Goal: Task Accomplishment & Management: Manage account settings

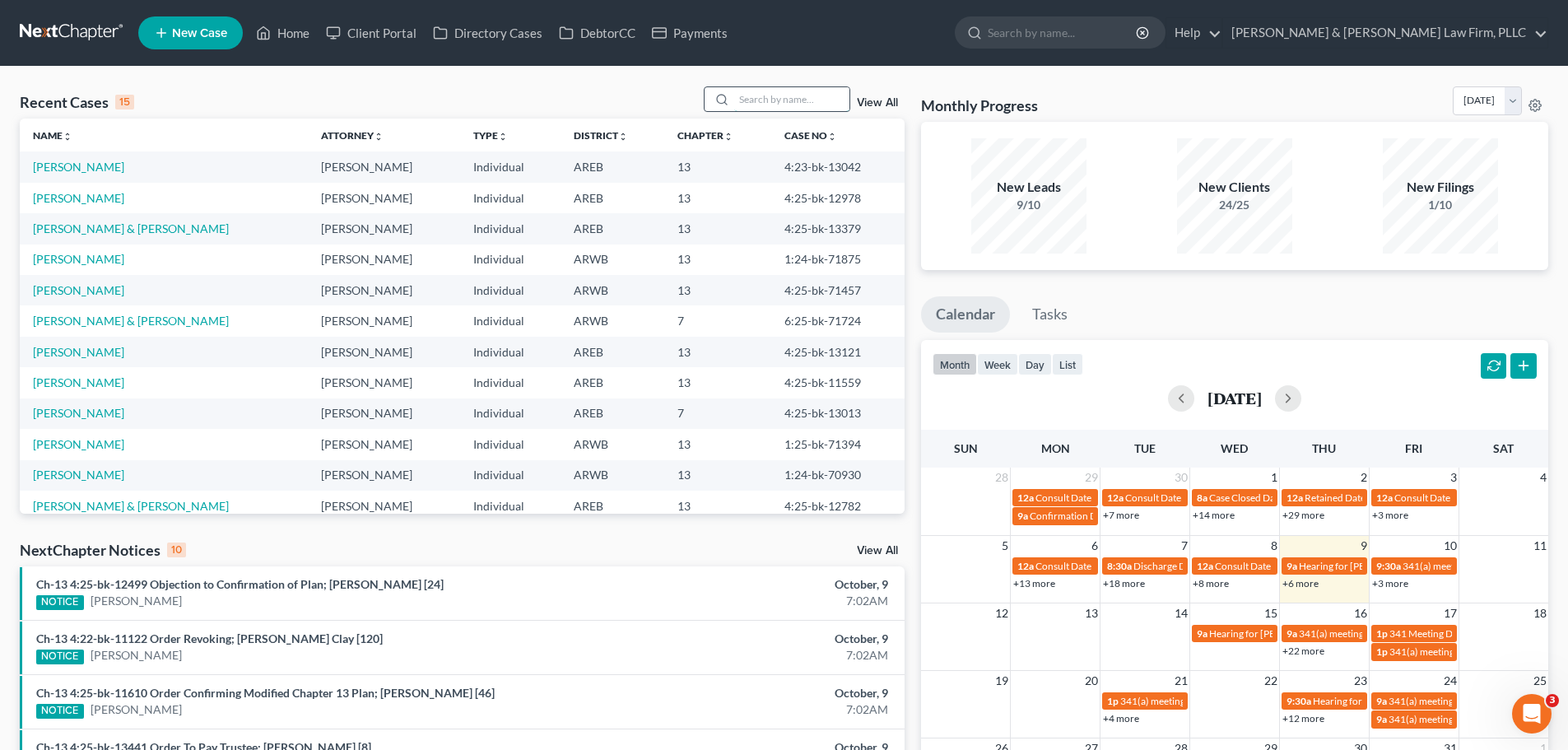
click at [805, 93] on input "search" at bounding box center [792, 99] width 115 height 24
click at [767, 98] on input "search" at bounding box center [792, 99] width 115 height 24
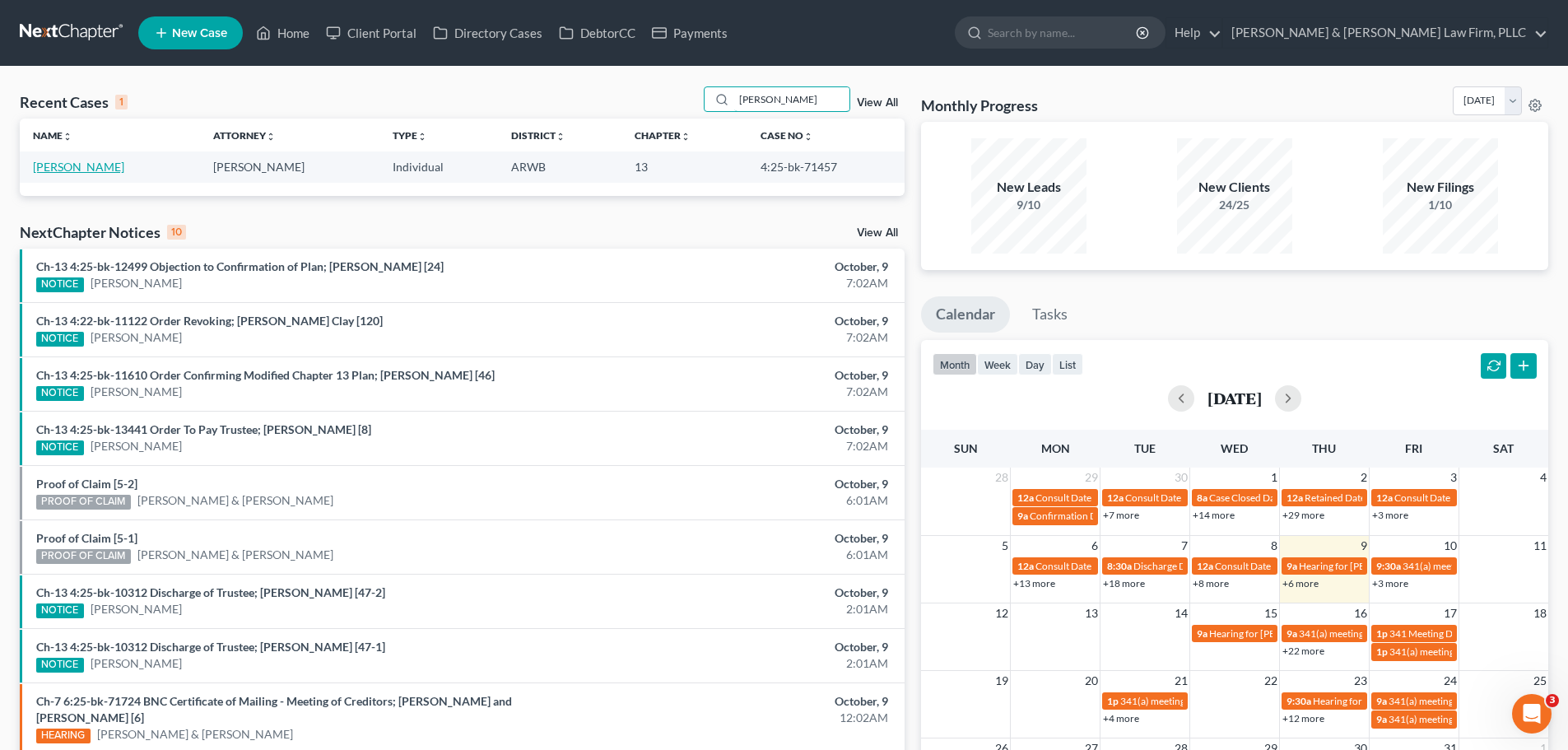
type input "[PERSON_NAME]"
click at [63, 164] on link "[PERSON_NAME]" at bounding box center [79, 166] width 92 height 14
select select "2"
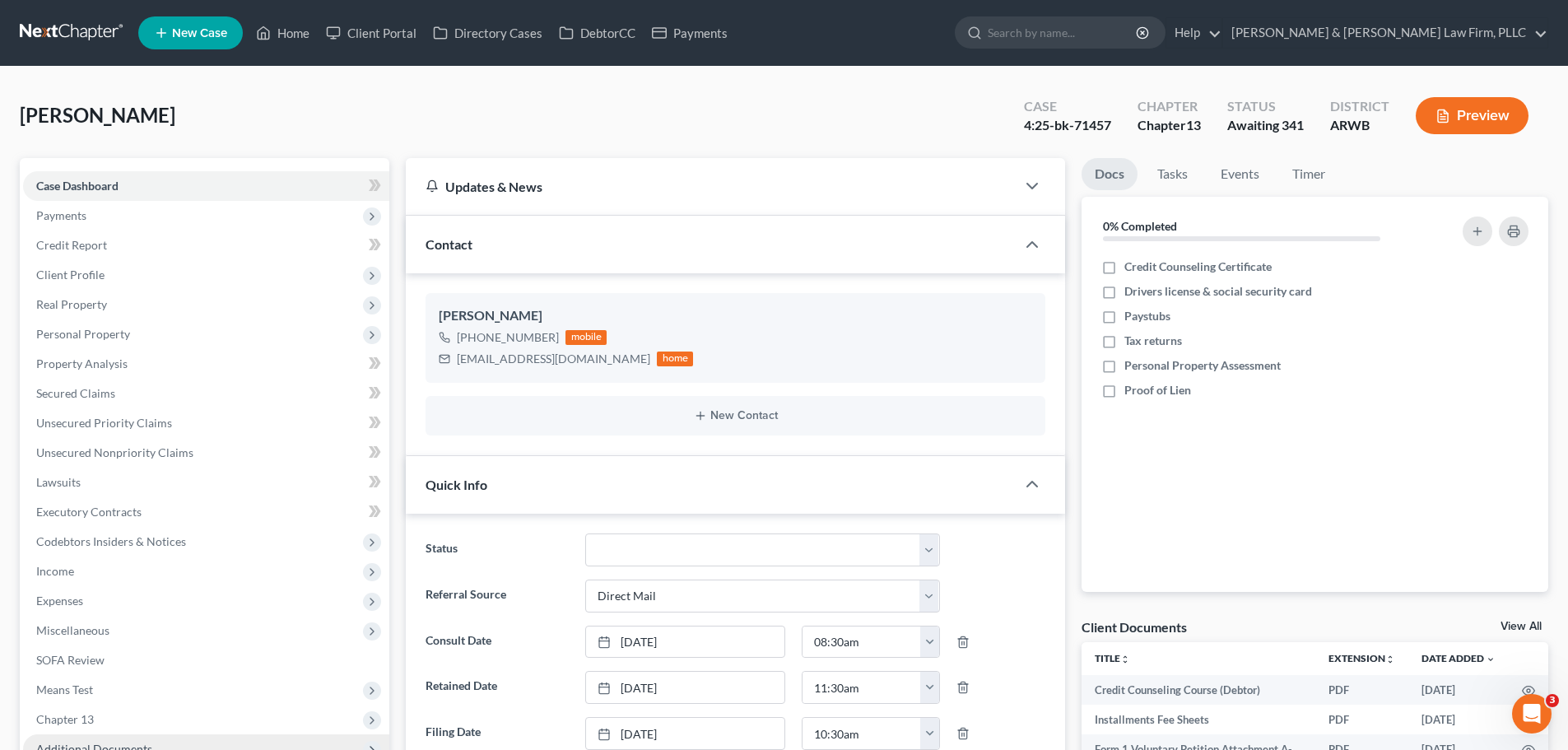
scroll to position [329, 0]
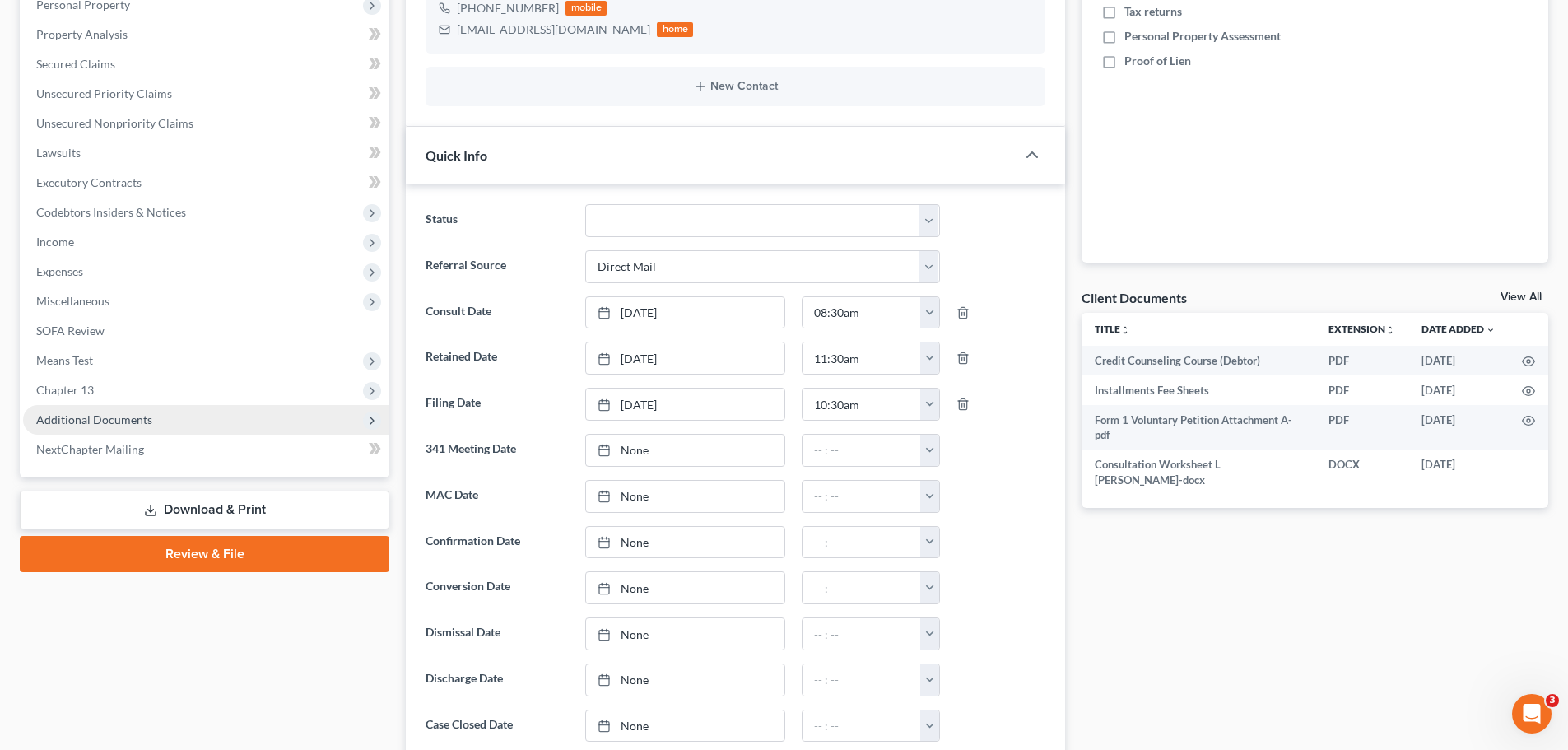
click at [156, 417] on span "Additional Documents" at bounding box center [206, 419] width 367 height 30
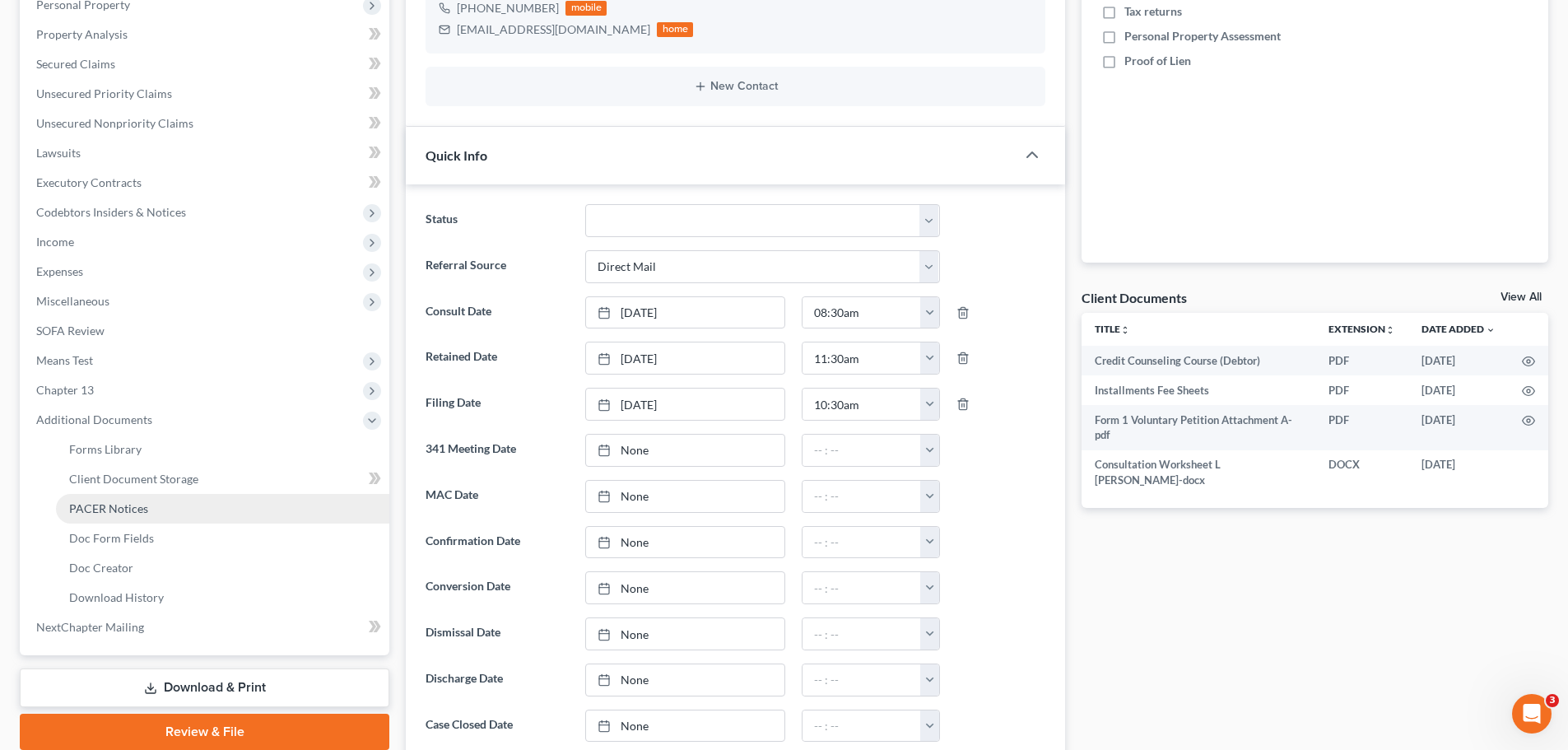
click at [180, 511] on link "PACER Notices" at bounding box center [222, 508] width 333 height 30
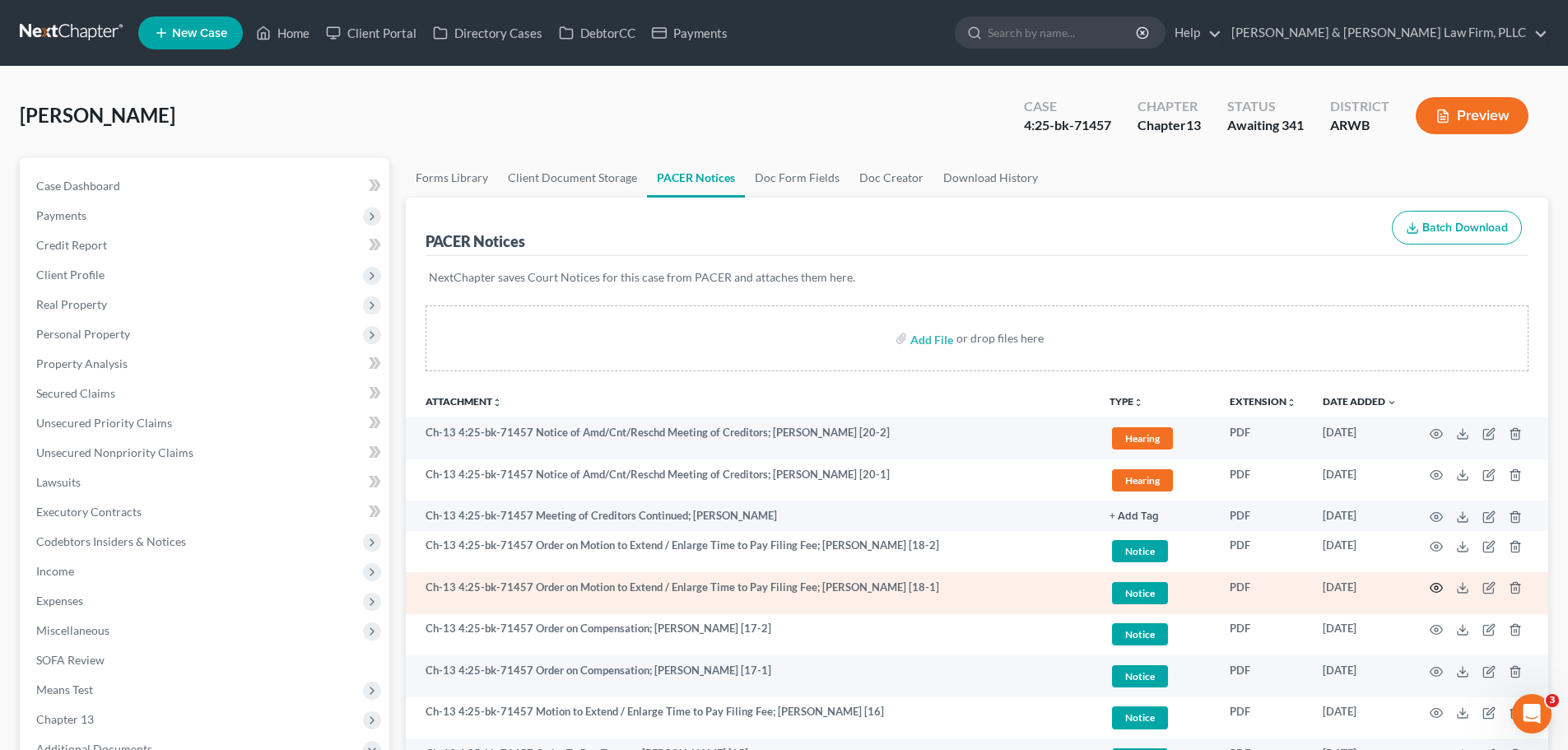
click at [1436, 585] on icon "button" at bounding box center [1436, 588] width 14 height 14
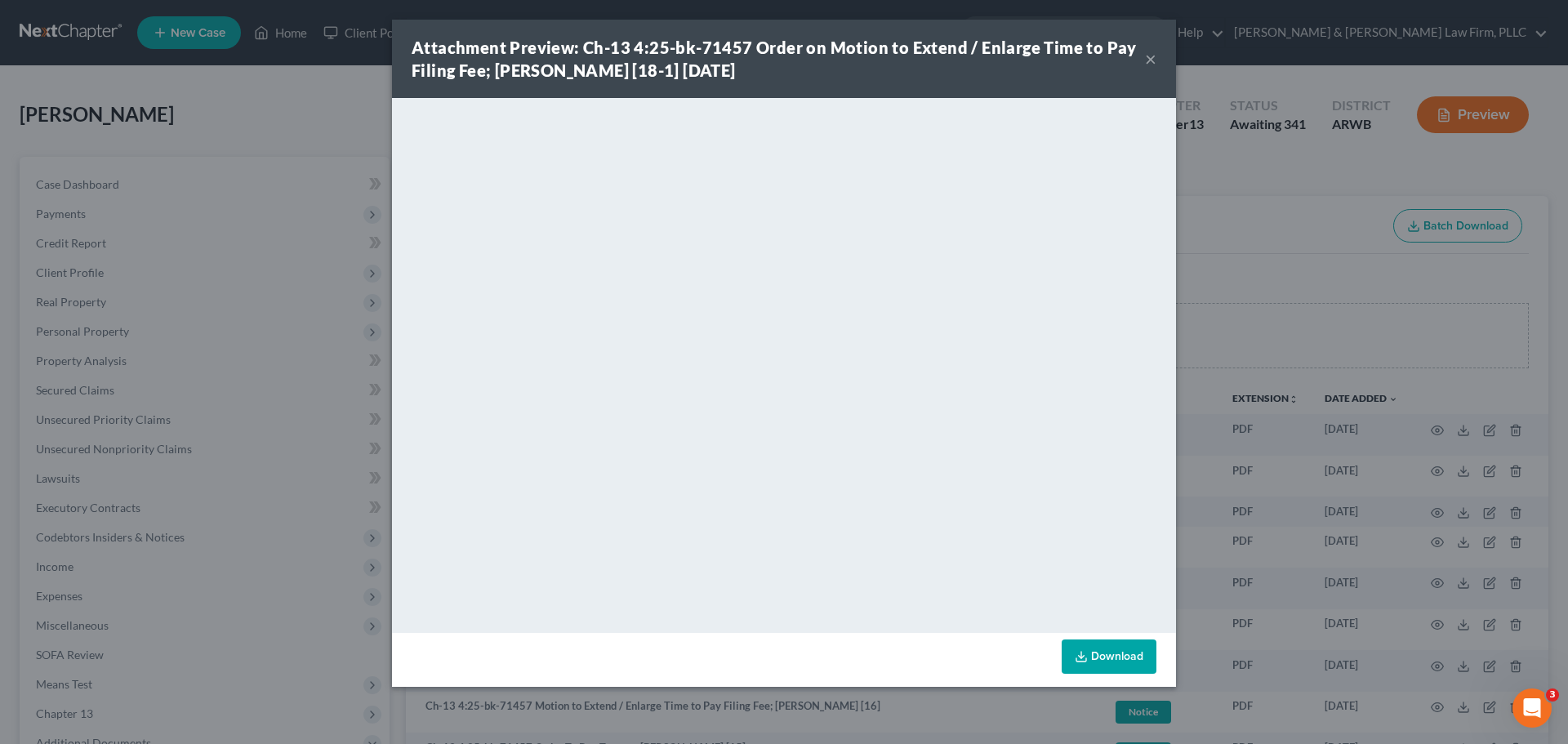
click at [1146, 63] on button "×" at bounding box center [1151, 58] width 12 height 19
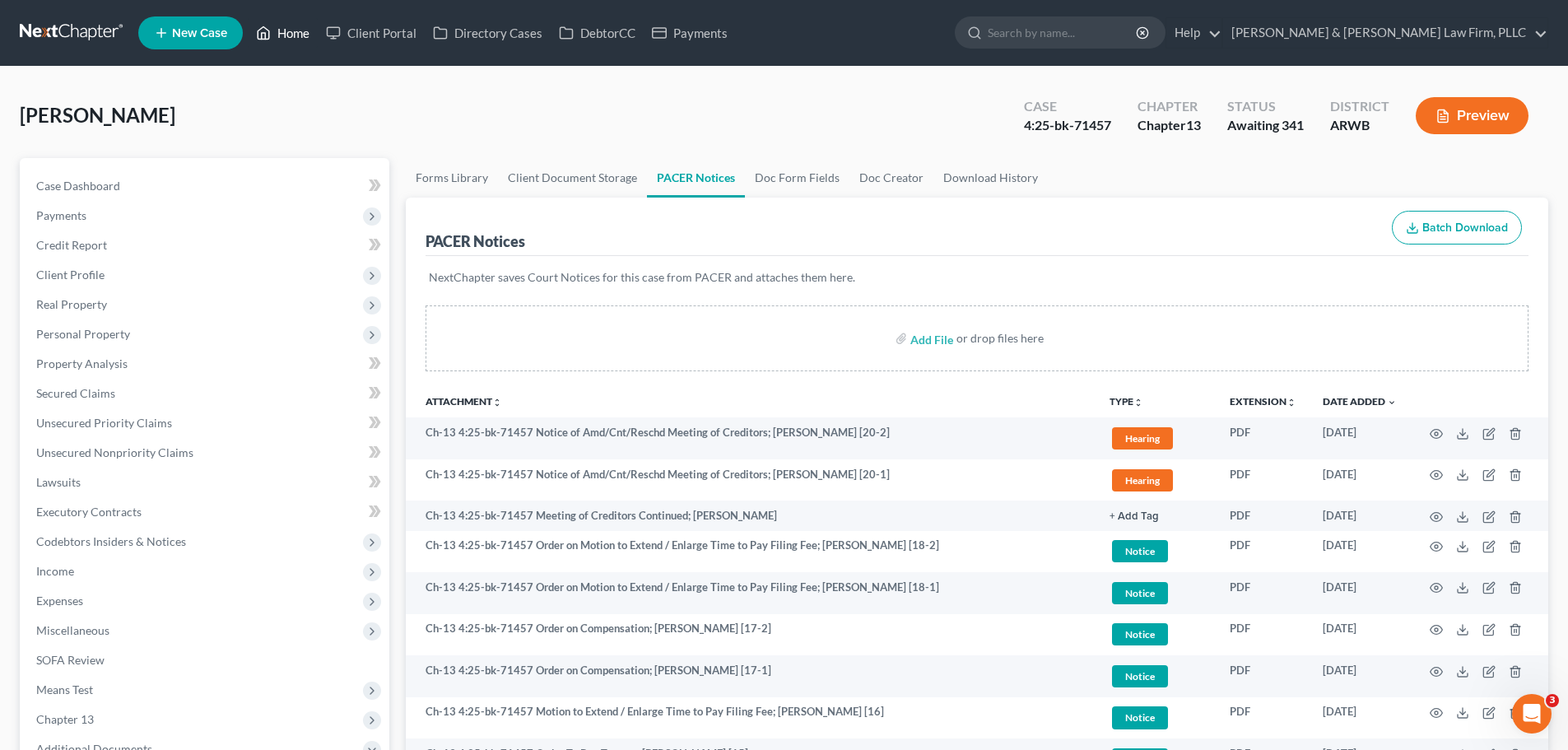
click at [269, 31] on icon at bounding box center [263, 32] width 14 height 20
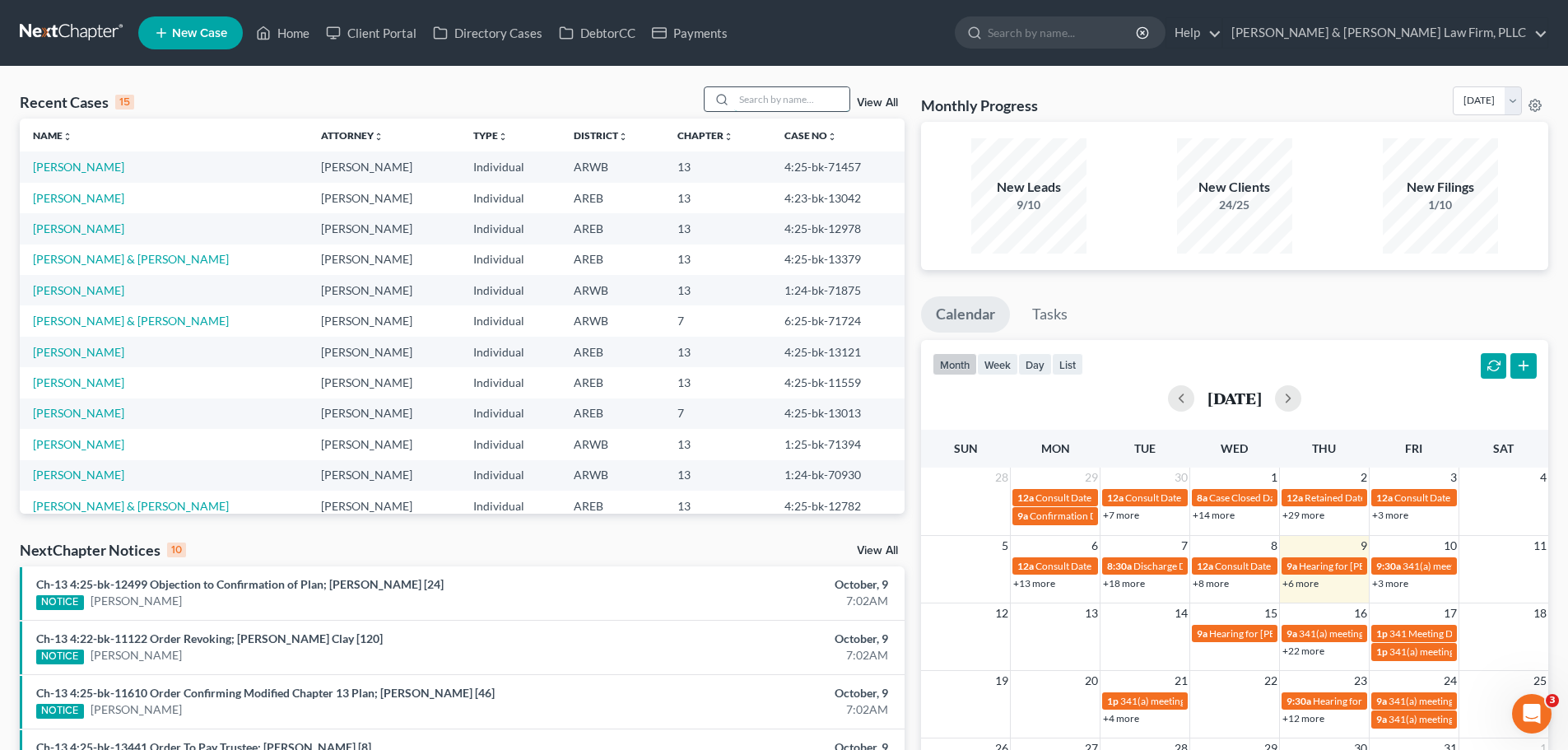
click at [818, 103] on input "search" at bounding box center [792, 99] width 115 height 24
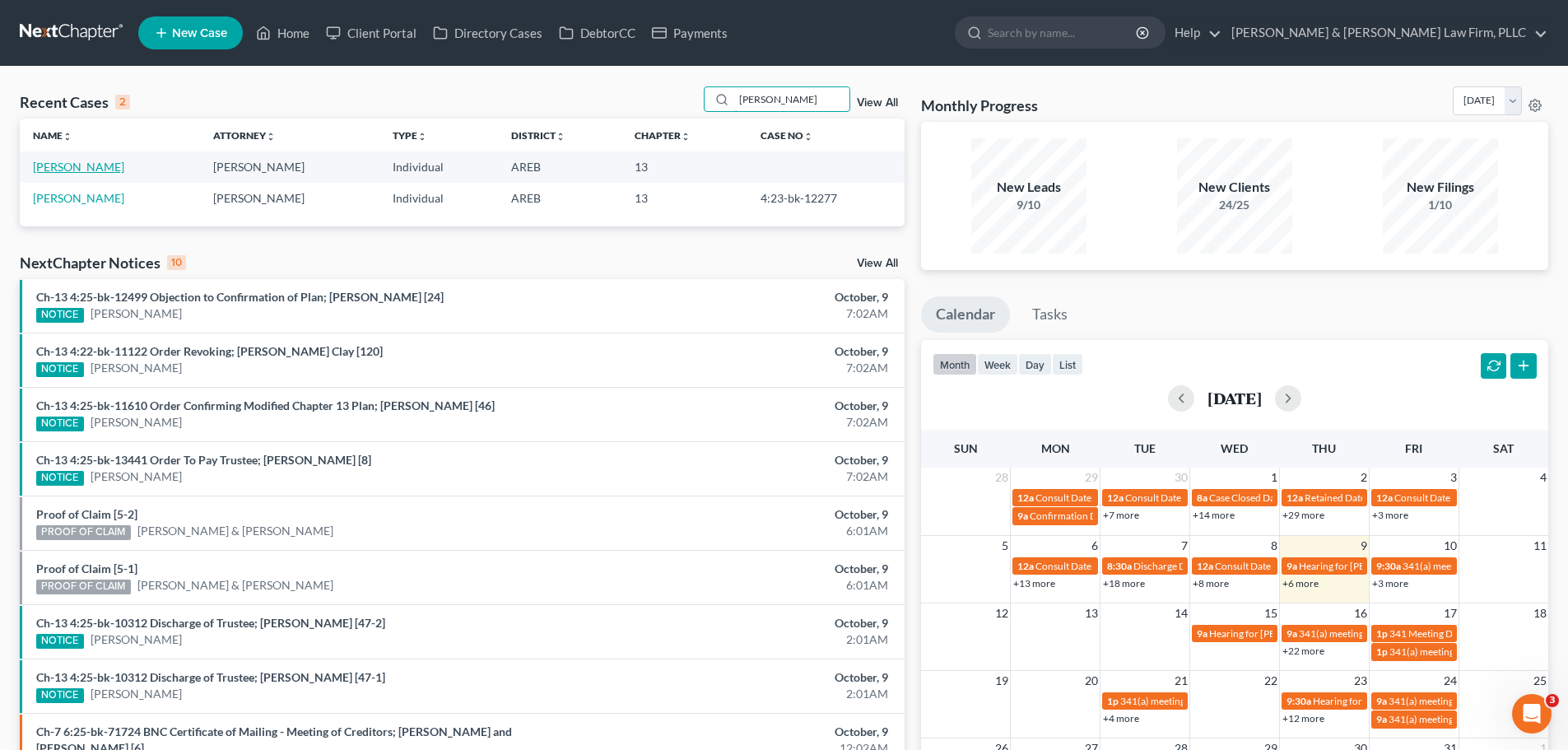
type input "[PERSON_NAME]"
click at [105, 167] on link "[PERSON_NAME]" at bounding box center [79, 166] width 92 height 14
select select "1"
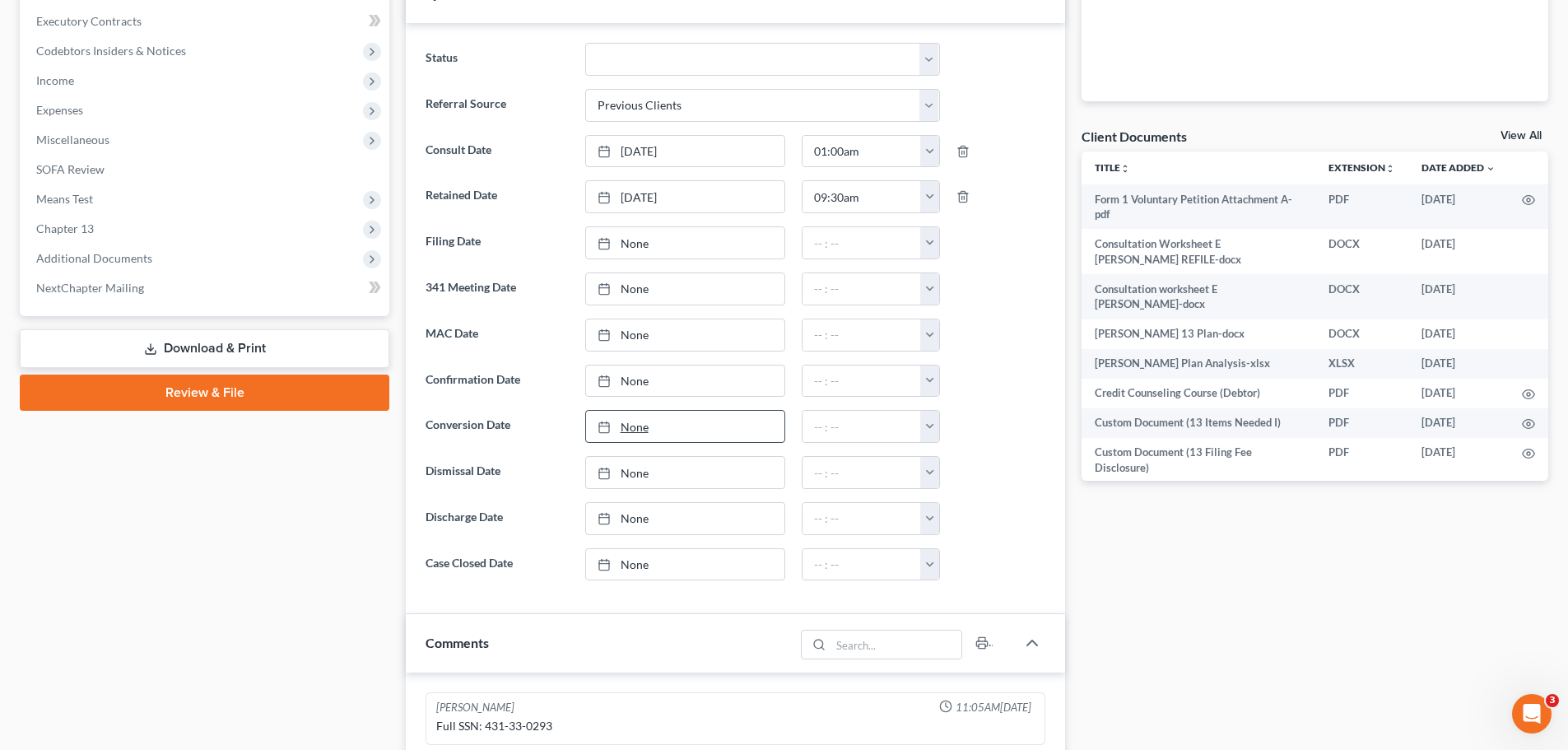
scroll to position [658, 0]
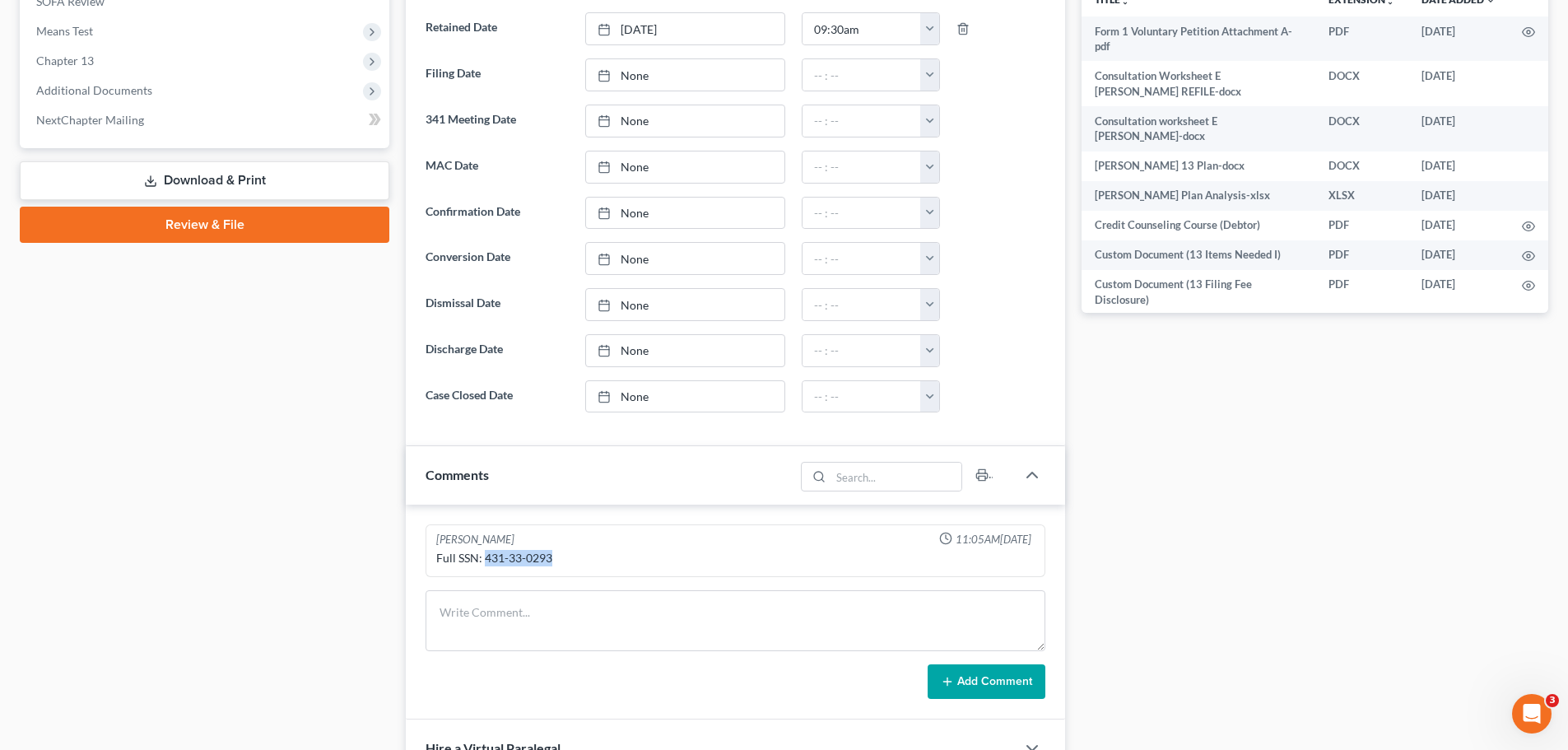
drag, startPoint x: 552, startPoint y: 557, endPoint x: 486, endPoint y: 554, distance: 66.1
click at [486, 554] on div "Full SSN: 431-33-0293" at bounding box center [735, 557] width 598 height 16
copy div "431-33-0293"
click at [182, 183] on link "Download & Print" at bounding box center [204, 181] width 370 height 39
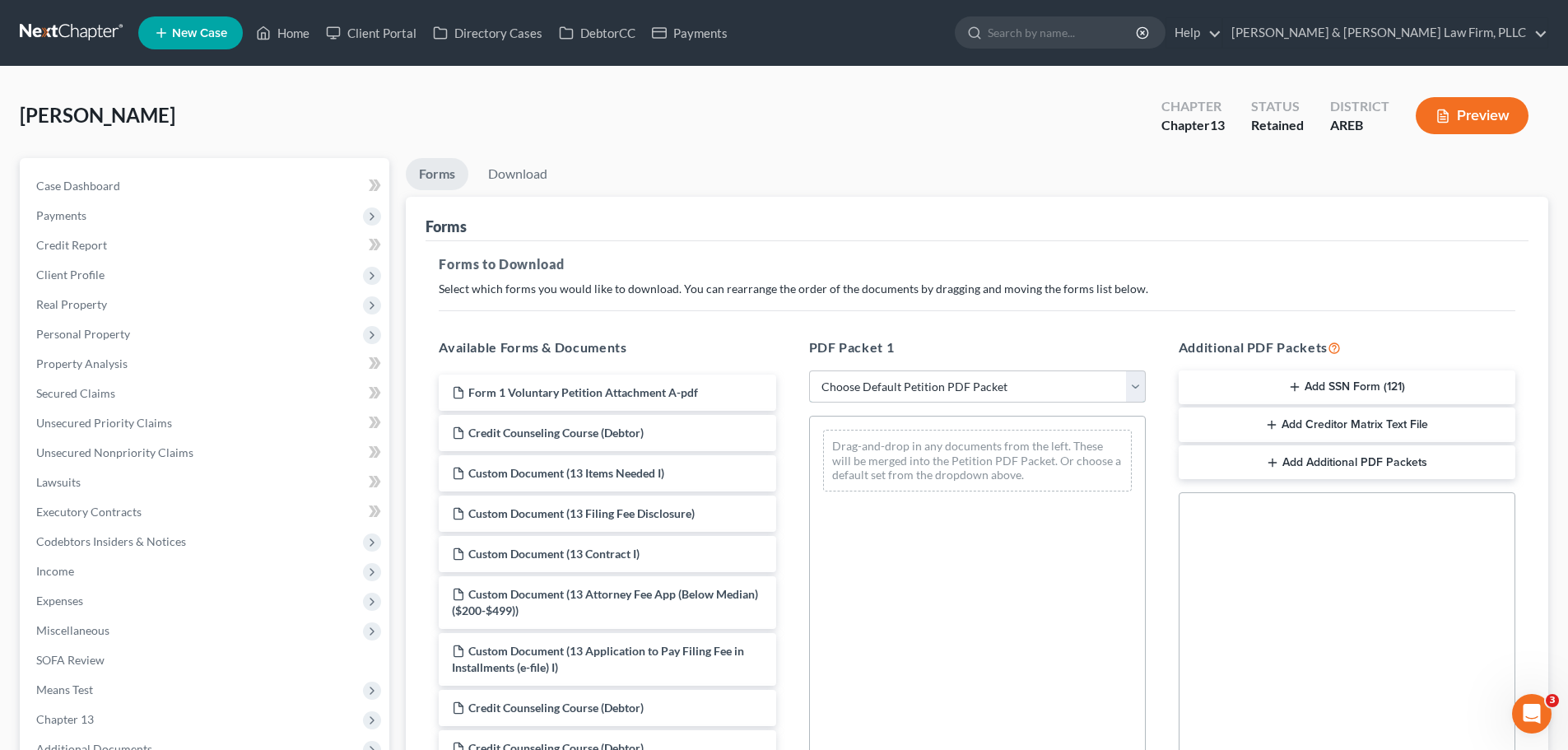
click at [860, 378] on select "Choose Default Petition PDF Packet Complete Bankruptcy Petition (all forms and …" at bounding box center [977, 387] width 337 height 33
select select "0"
click at [809, 371] on select "Choose Default Petition PDF Packet Complete Bankruptcy Petition (all forms and …" at bounding box center [977, 387] width 337 height 33
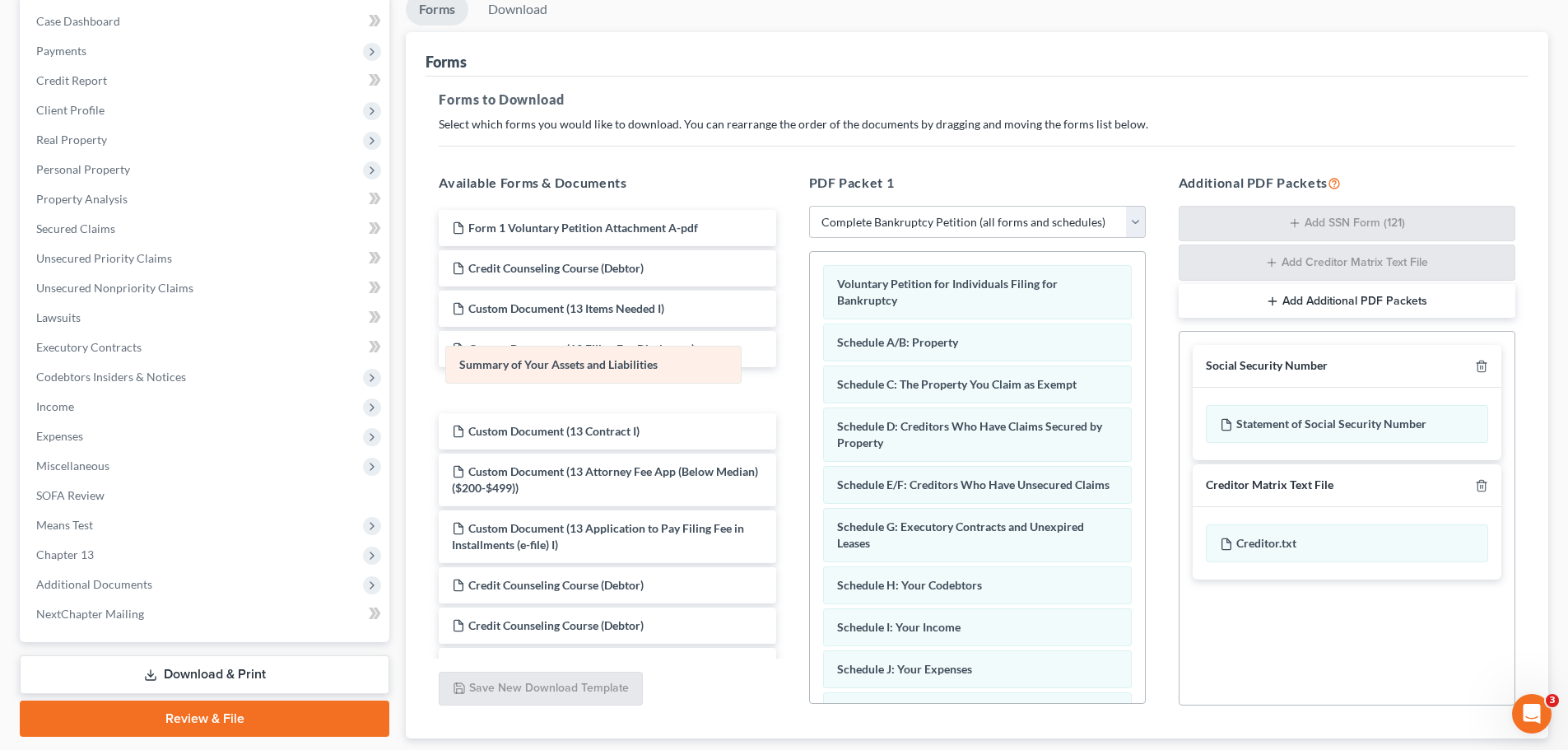
drag, startPoint x: 1039, startPoint y: 343, endPoint x: 658, endPoint y: 365, distance: 381.6
click at [810, 365] on div "Summary of Your Assets and Liabilities Voluntary Petition for Individuals Filin…" at bounding box center [977, 681] width 335 height 859
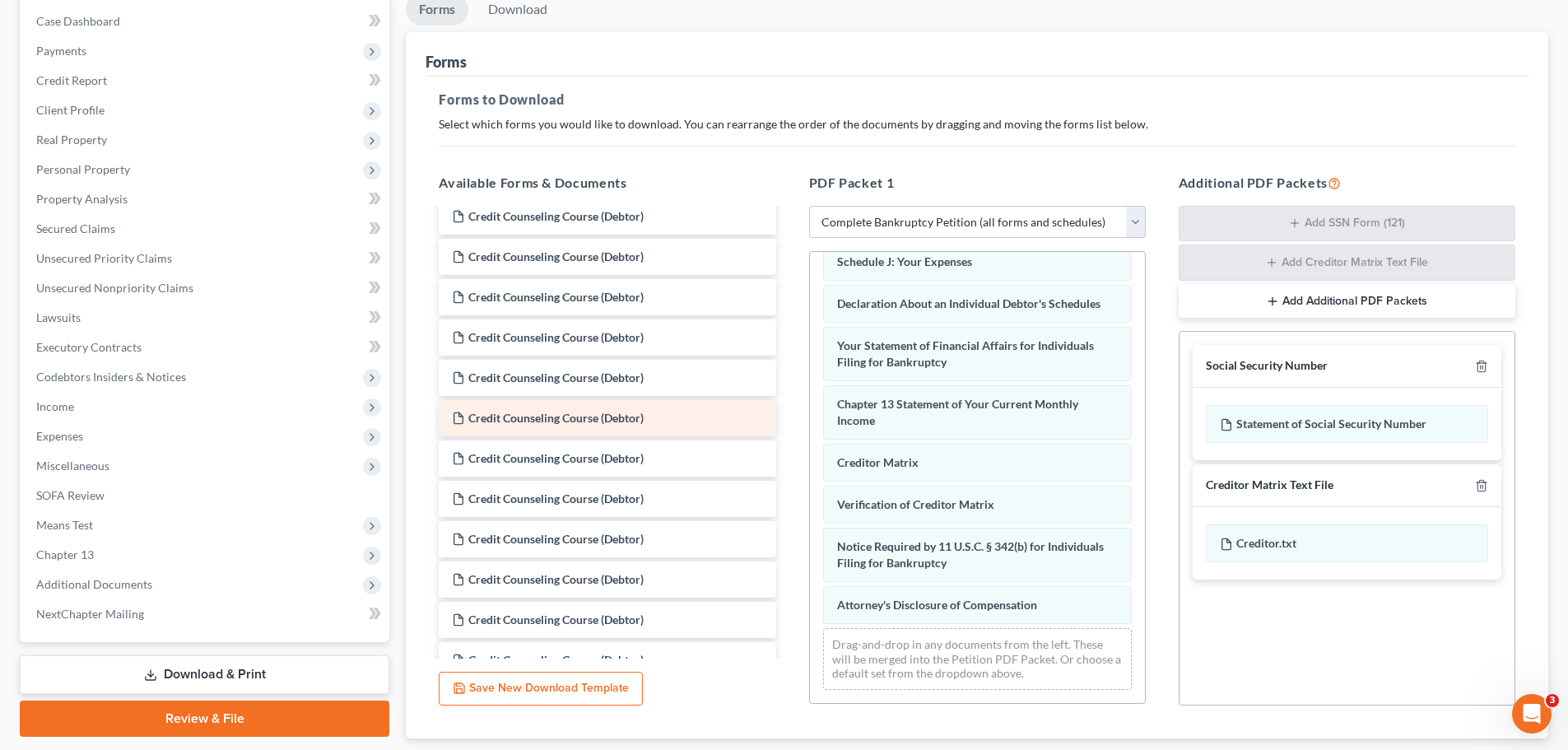
scroll to position [472, 0]
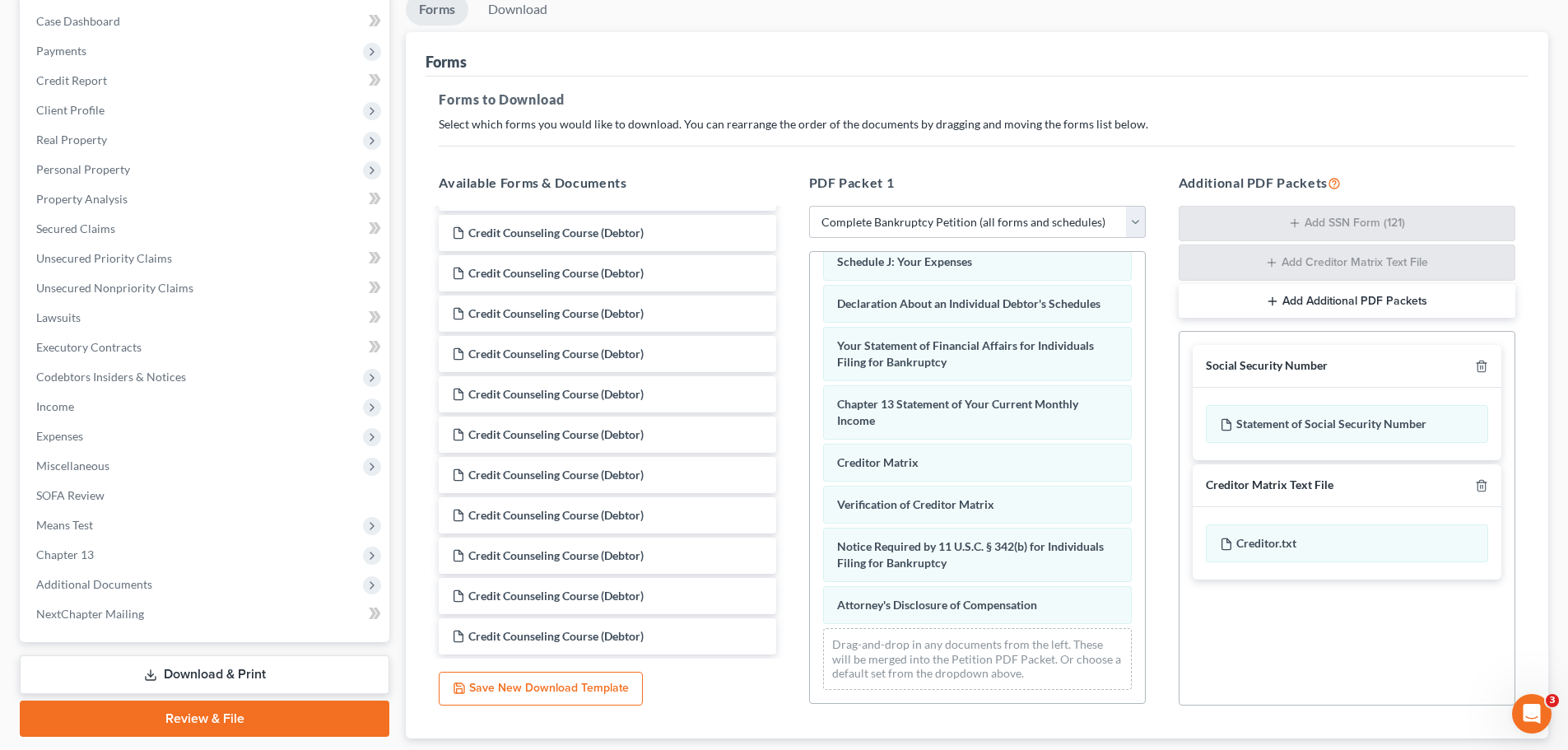
click at [1474, 482] on div at bounding box center [1478, 485] width 20 height 15
click at [1475, 482] on icon "button" at bounding box center [1481, 486] width 14 height 14
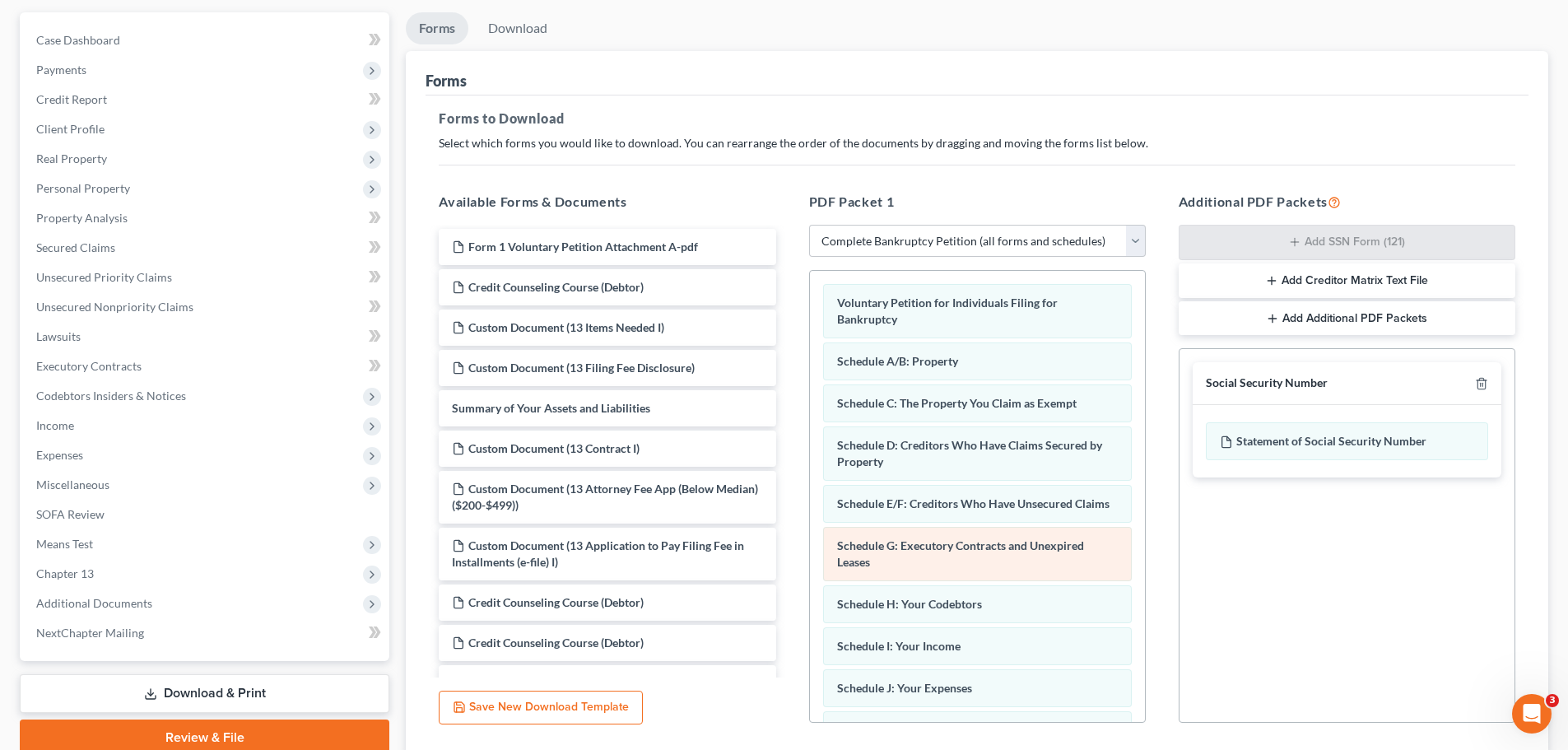
scroll to position [0, 0]
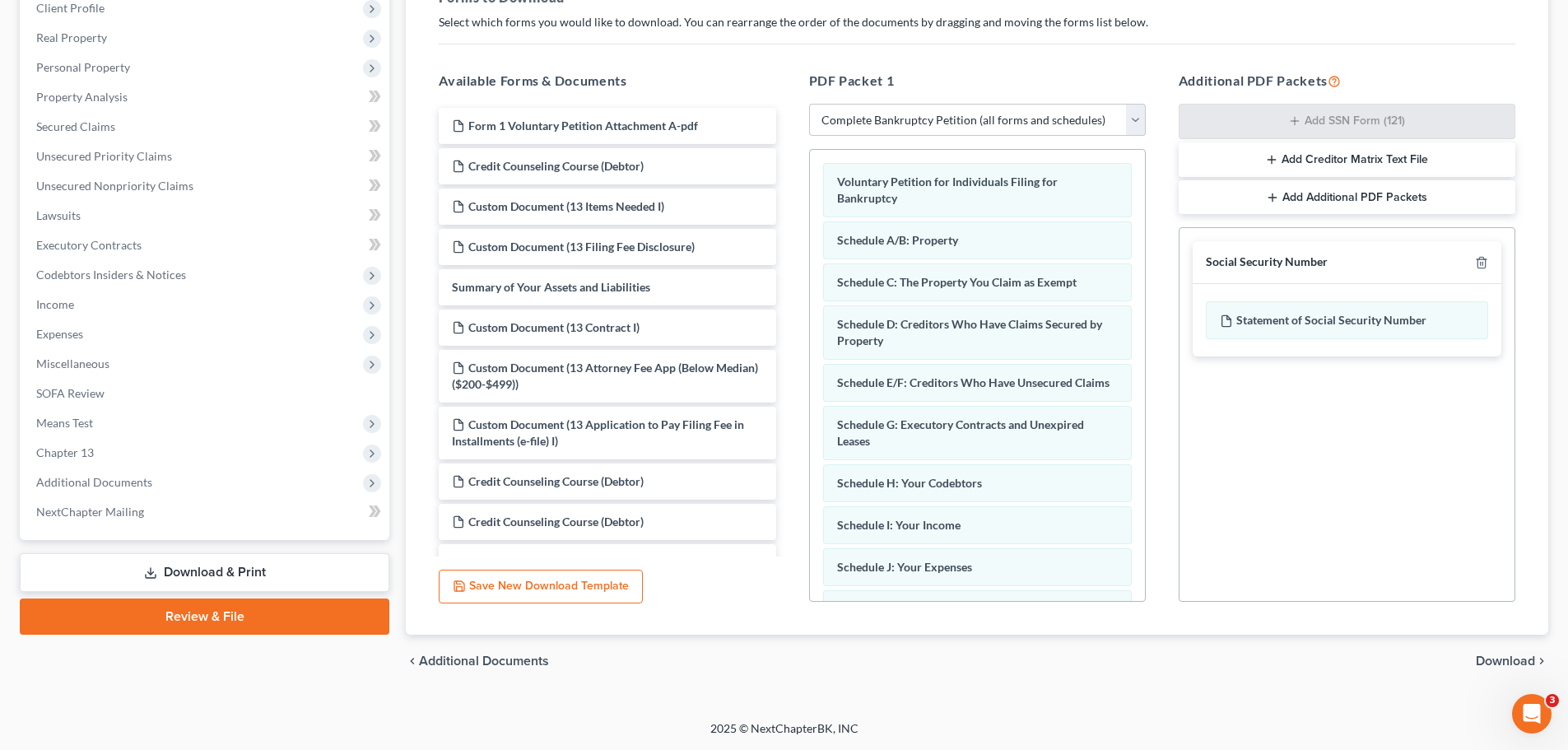
click at [1491, 654] on span "Download" at bounding box center [1505, 661] width 59 height 14
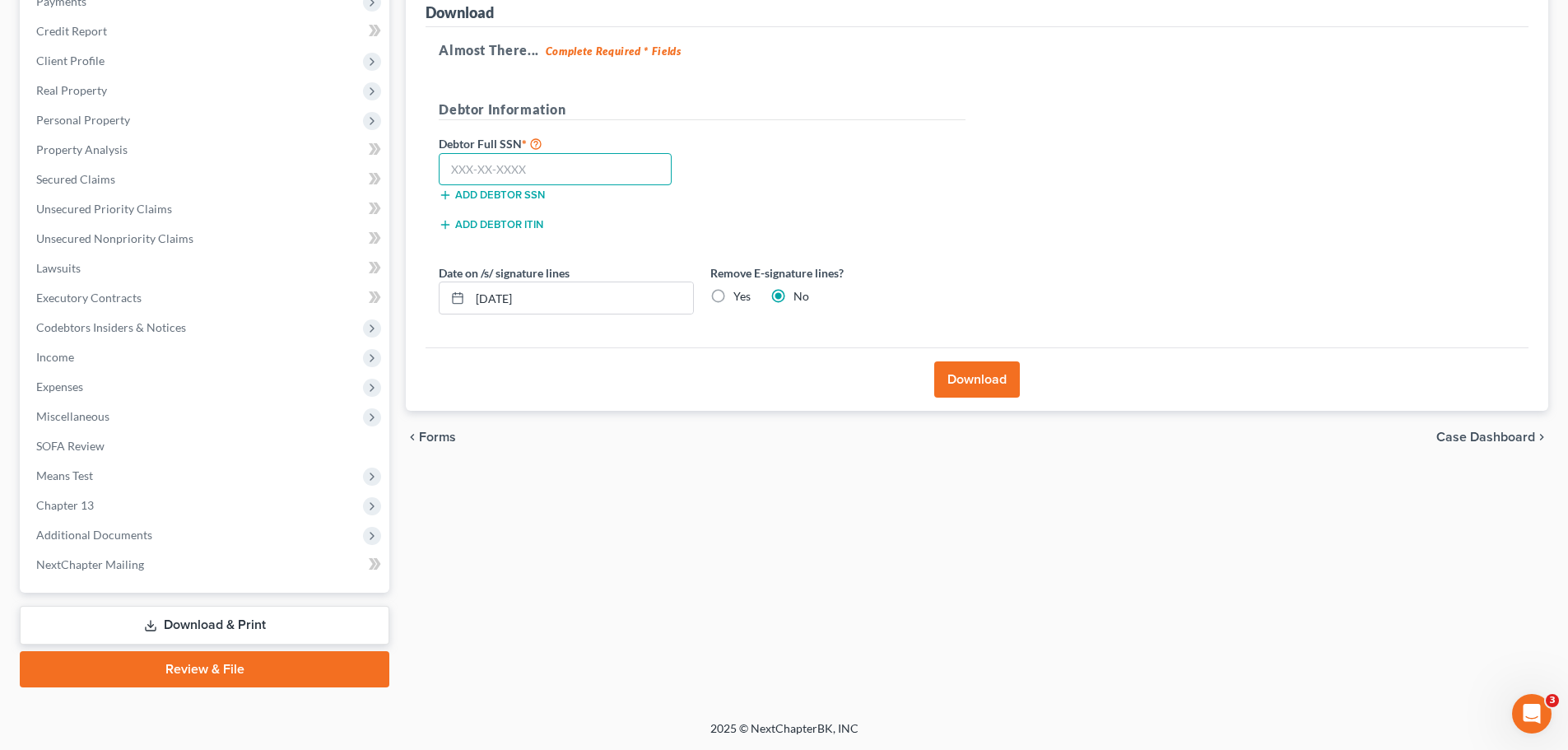
click at [518, 154] on input "text" at bounding box center [555, 169] width 233 height 33
paste input "431-33-0293"
type input "431-33-0293"
click at [733, 295] on label "Yes" at bounding box center [742, 296] width 17 height 16
click at [740, 295] on input "Yes" at bounding box center [745, 294] width 11 height 11
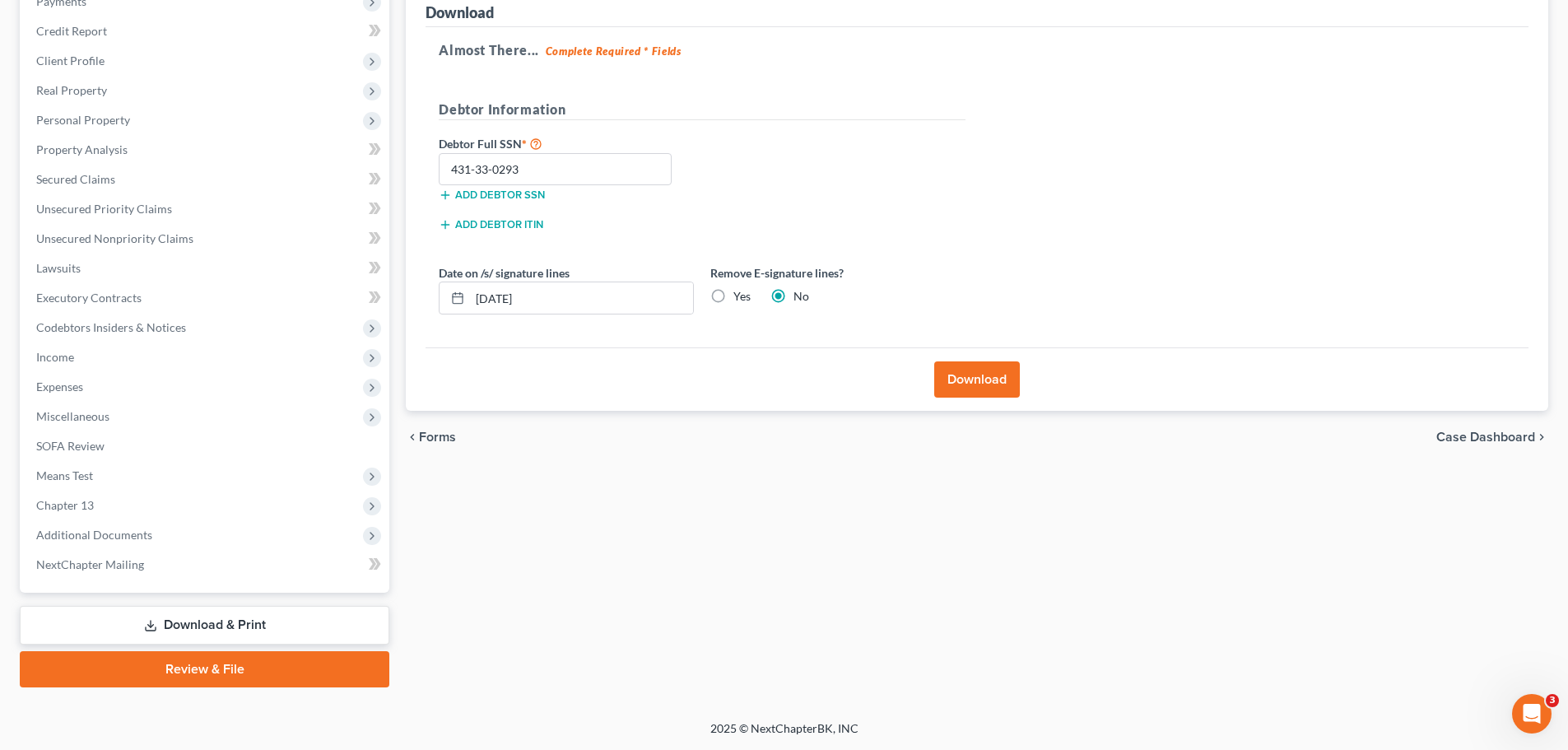
radio input "true"
radio input "false"
click at [977, 381] on button "Download" at bounding box center [977, 379] width 86 height 36
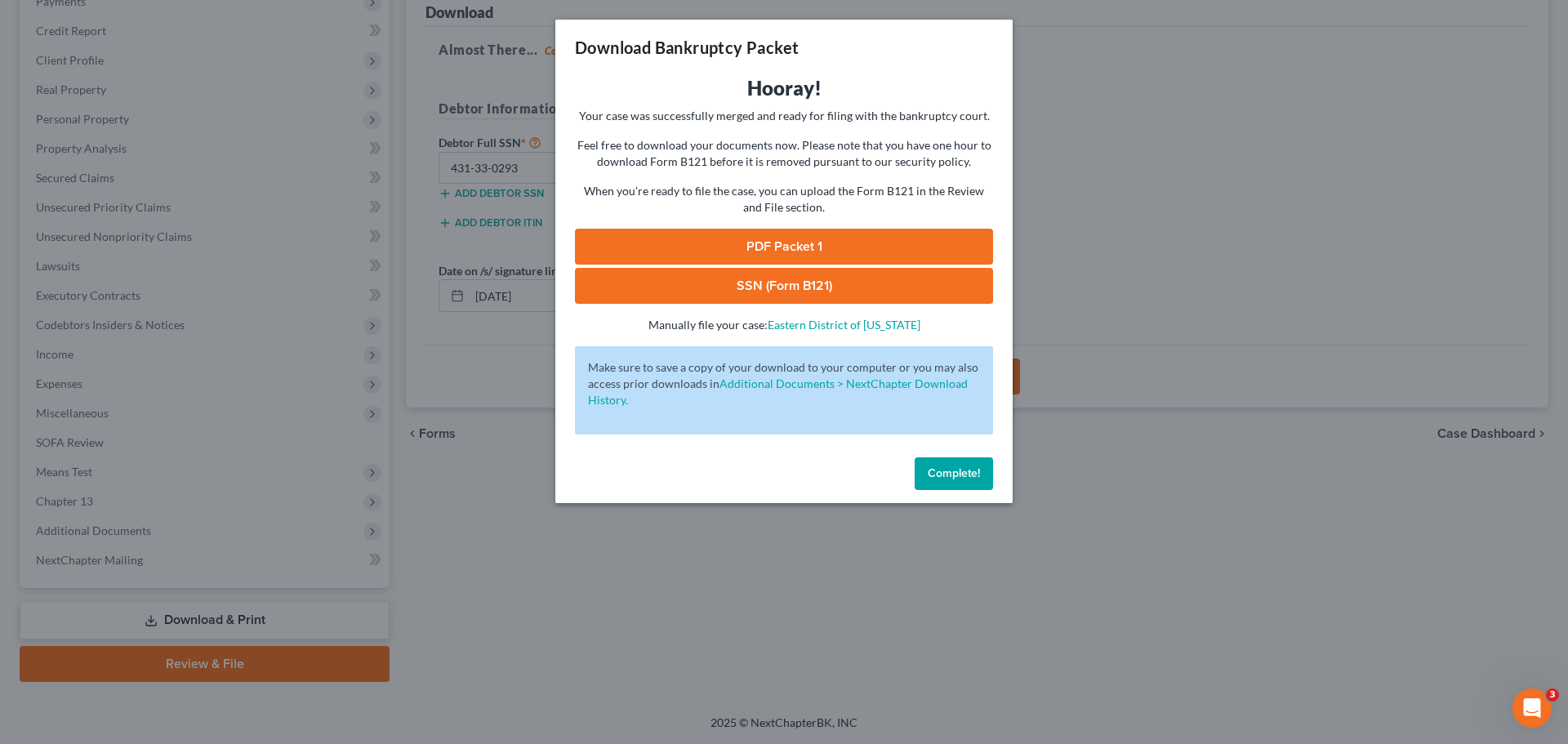
click at [778, 242] on link "PDF Packet 1" at bounding box center [784, 247] width 418 height 36
click at [709, 296] on link "SSN (Form B121)" at bounding box center [784, 285] width 418 height 36
click at [1249, 181] on div "Download Bankruptcy Packet Hooray! Your case was successfully merged and ready …" at bounding box center [784, 372] width 1568 height 744
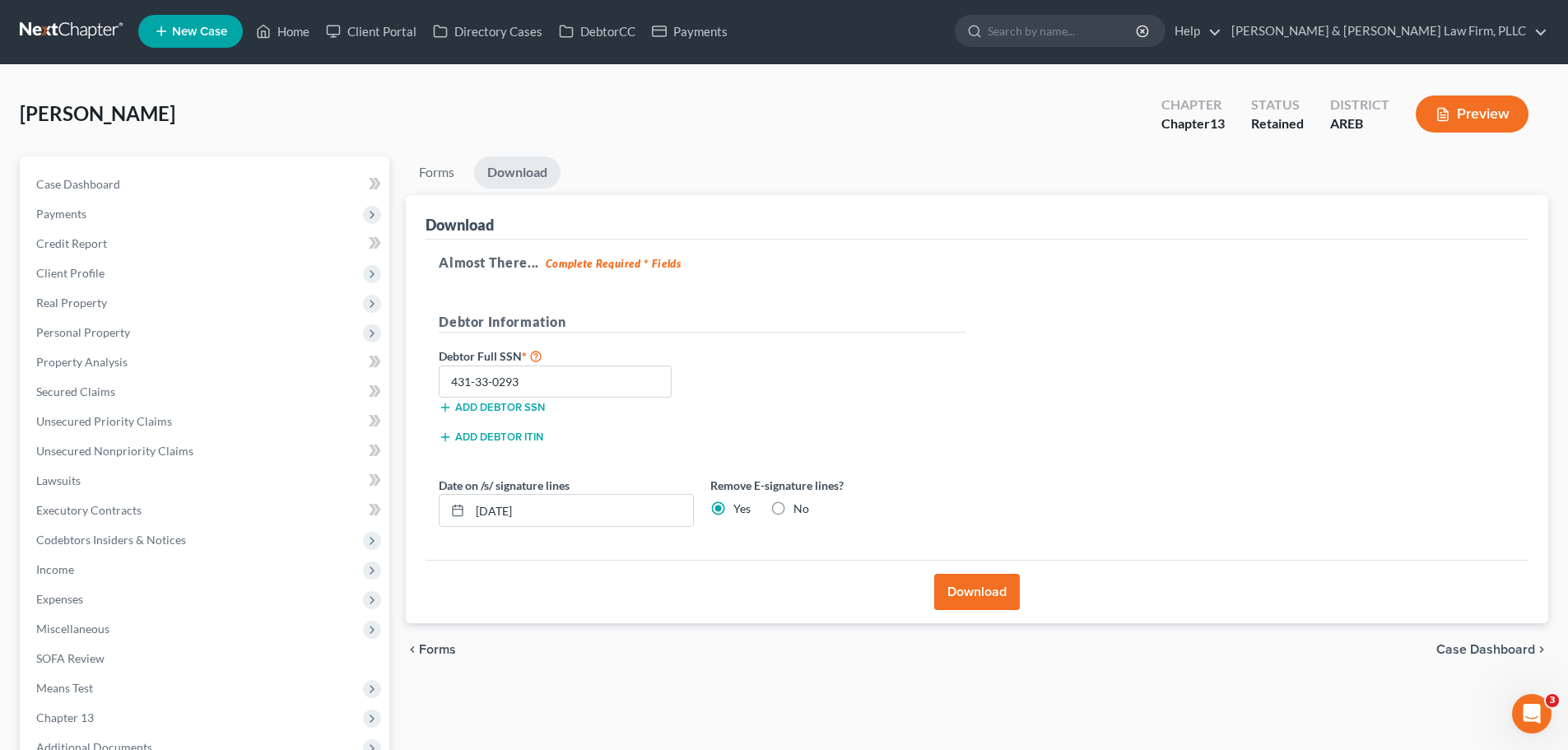
scroll to position [0, 0]
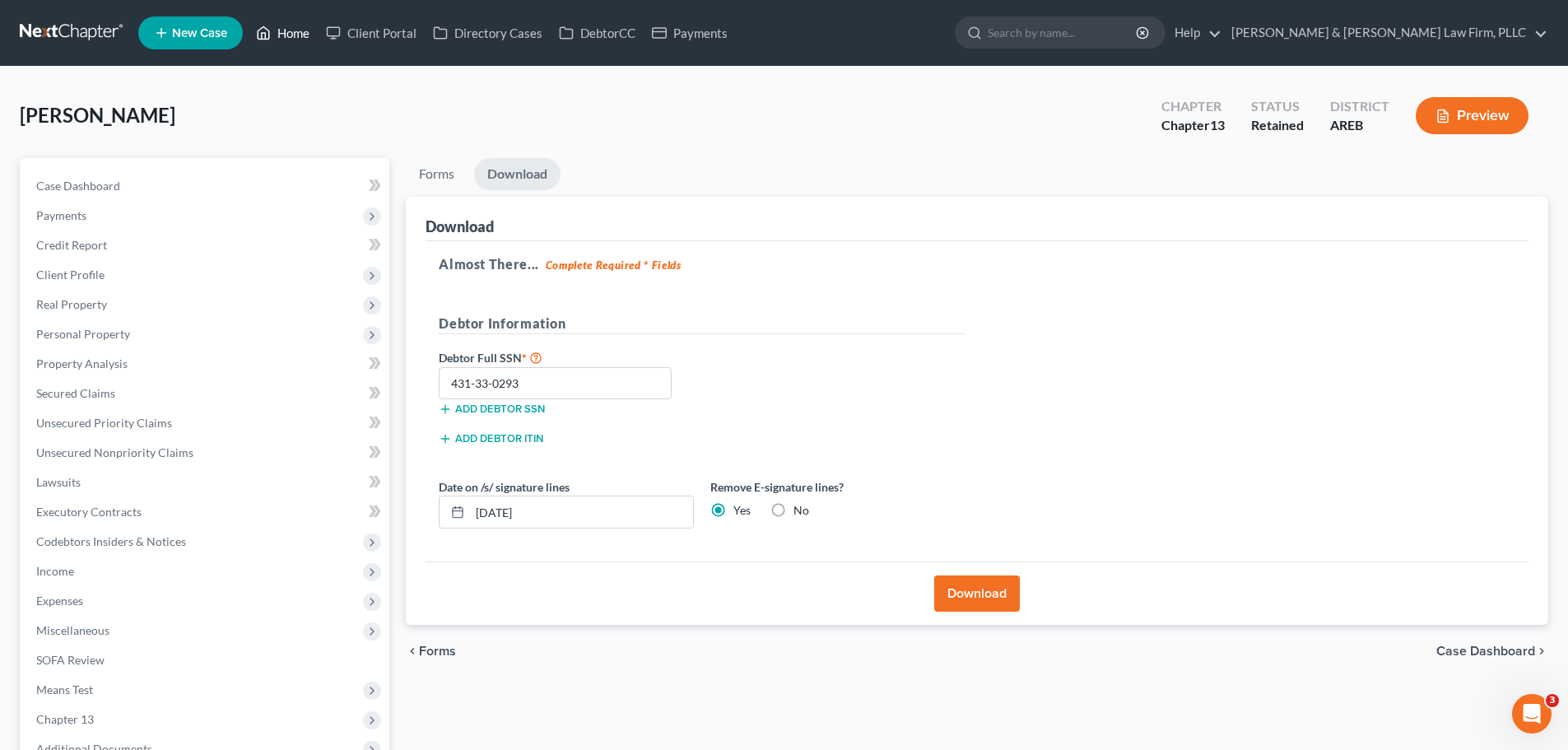
click at [261, 39] on icon at bounding box center [265, 33] width 12 height 13
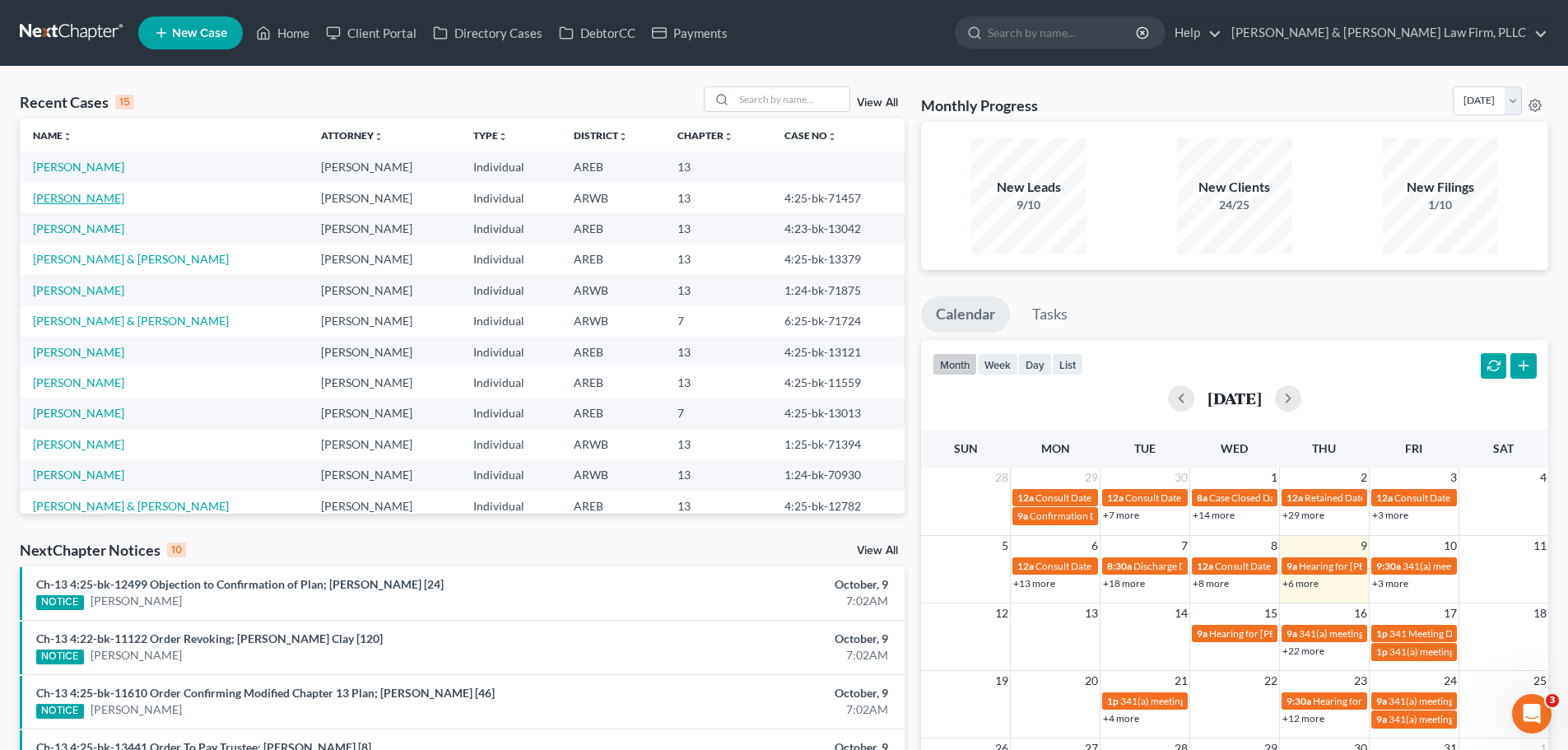
click at [95, 195] on link "[PERSON_NAME]" at bounding box center [79, 198] width 92 height 14
select select "0"
select select "2"
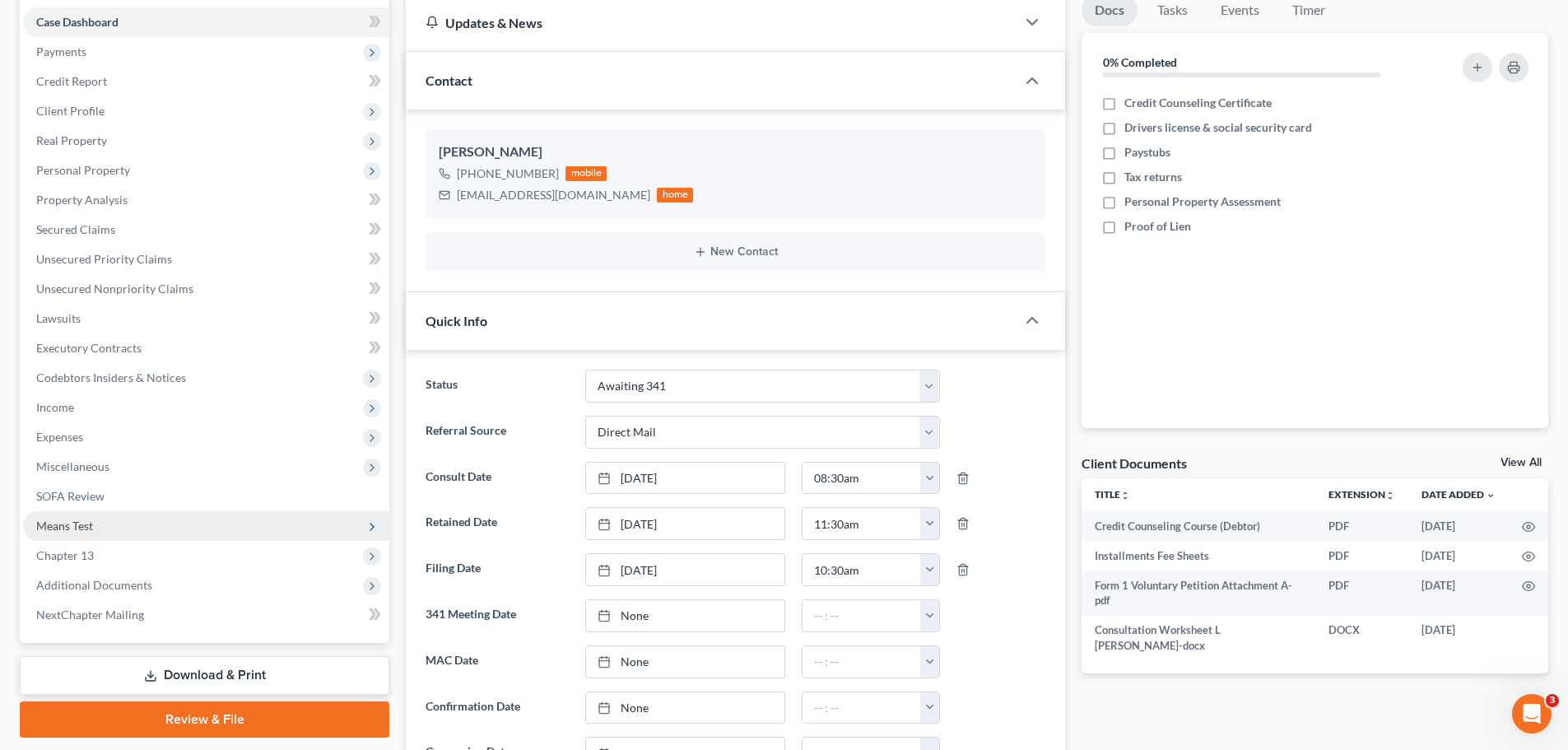
scroll to position [329, 0]
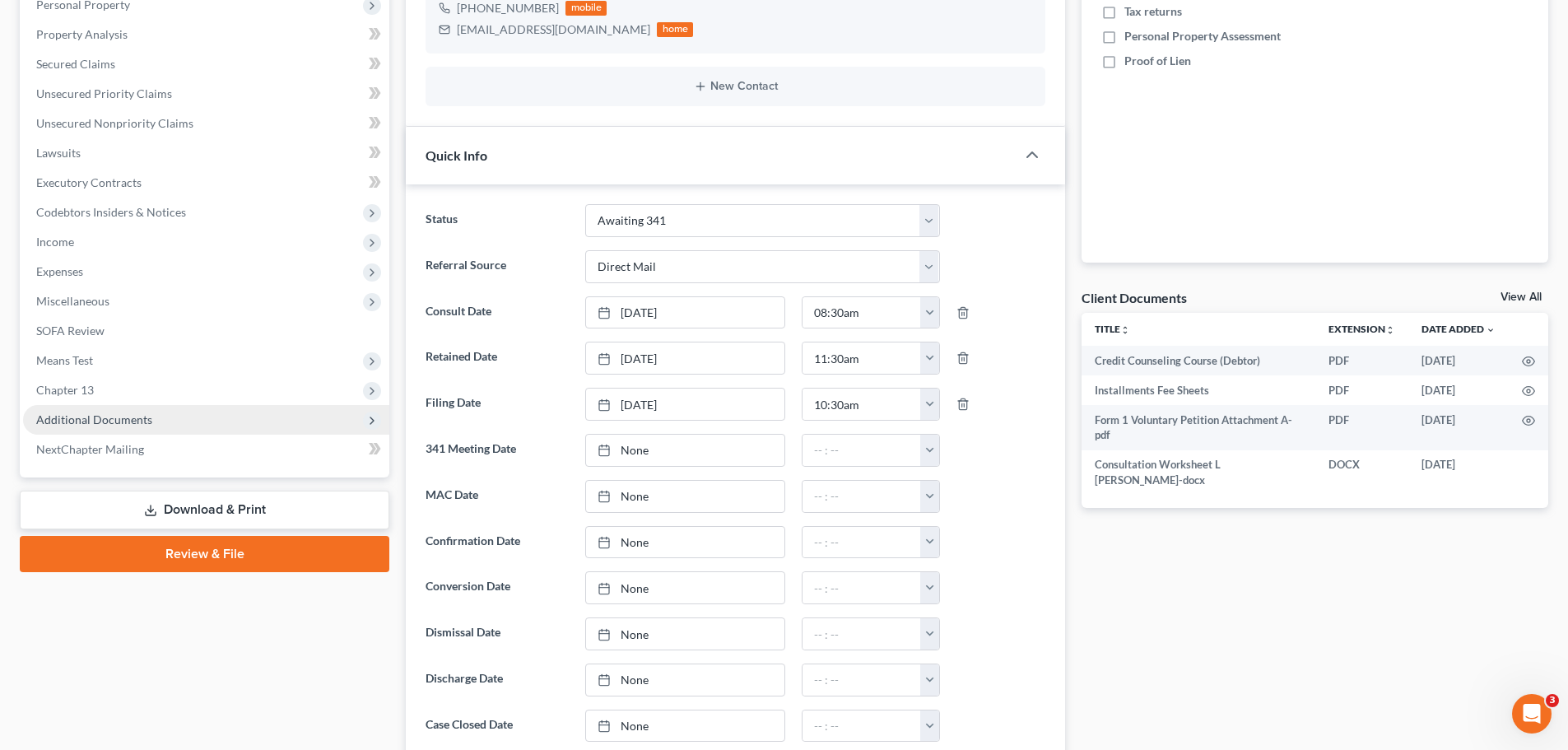
click at [165, 413] on span "Additional Documents" at bounding box center [206, 419] width 367 height 30
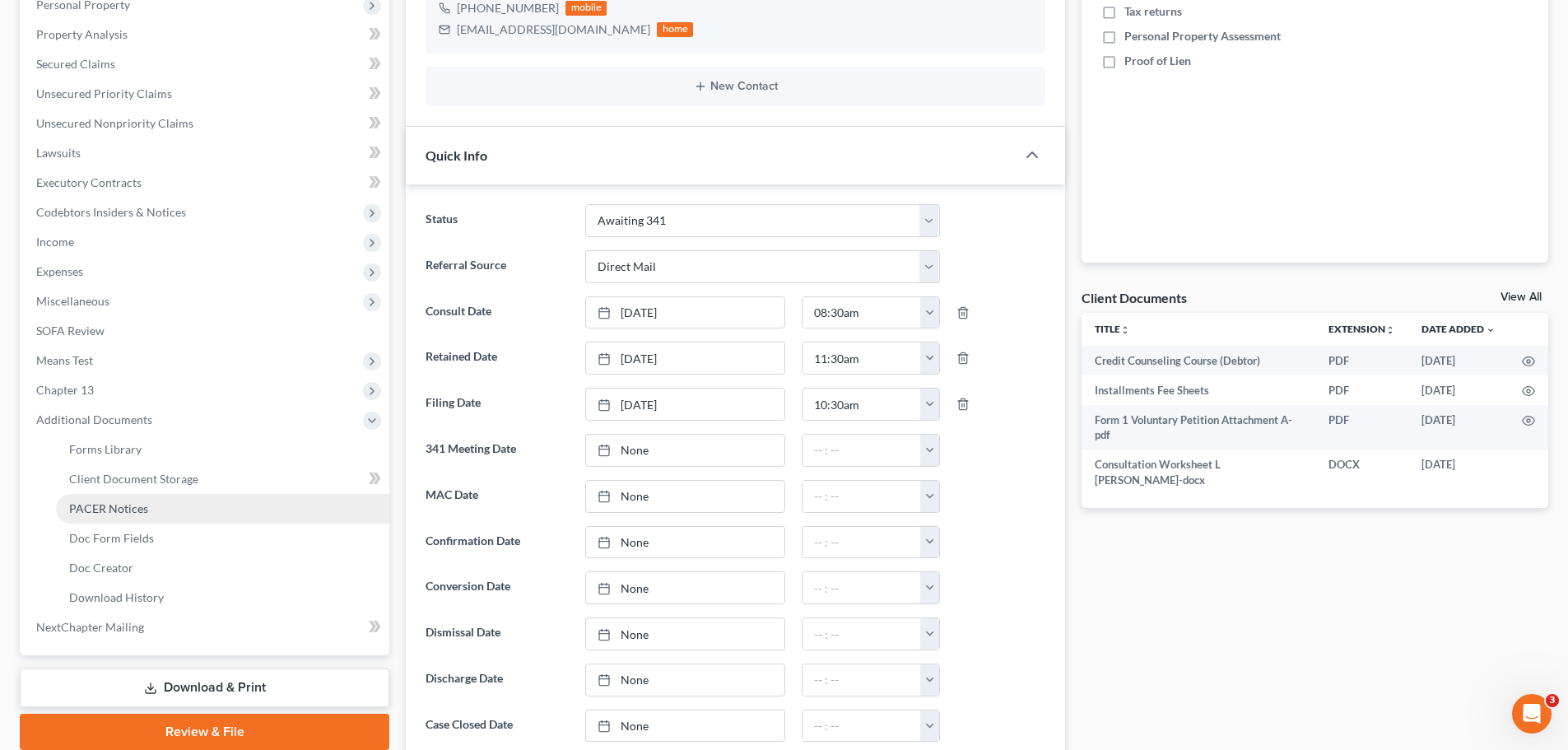
click at [165, 501] on link "PACER Notices" at bounding box center [222, 508] width 333 height 30
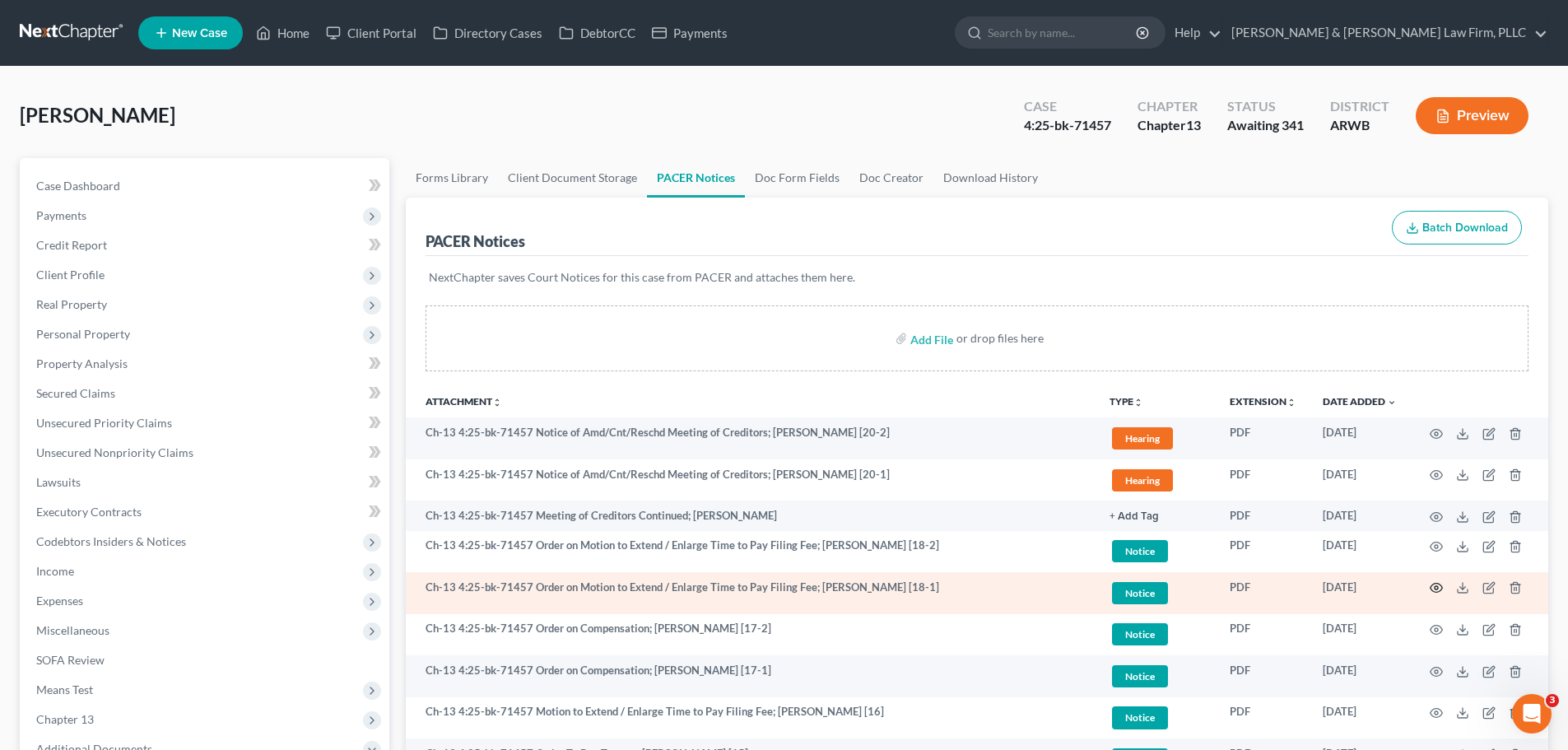
click at [1434, 585] on icon "button" at bounding box center [1436, 588] width 14 height 14
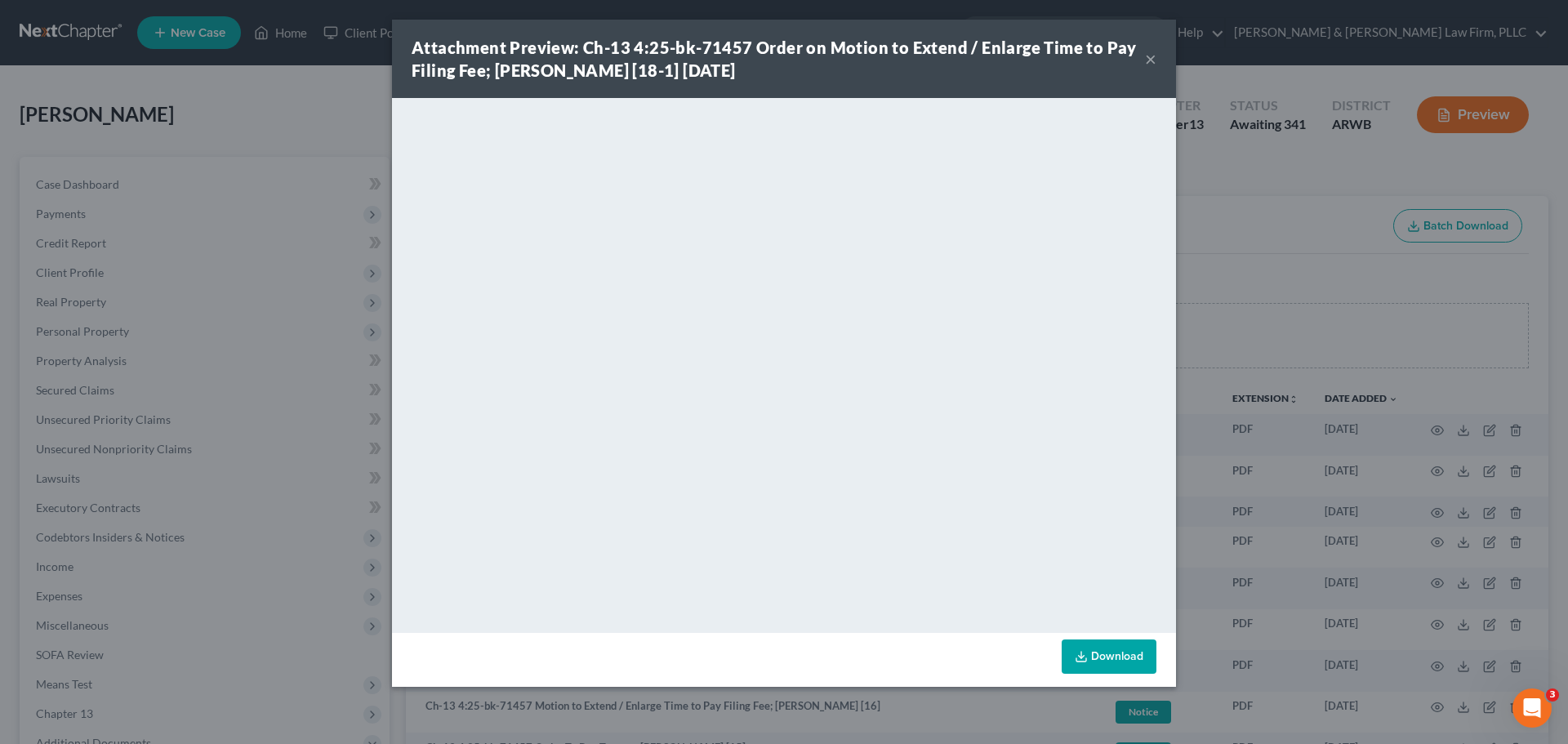
click at [1158, 58] on div "Attachment Preview: Ch-13 4:25-bk-71457 Order on Motion to Extend / Enlarge Tim…" at bounding box center [784, 58] width 784 height 78
click at [1150, 61] on div "Attachment Preview: Ch-13 4:25-bk-71457 Order on Motion to Extend / Enlarge Tim…" at bounding box center [784, 58] width 784 height 78
drag, startPoint x: 1147, startPoint y: 61, endPoint x: 895, endPoint y: 1, distance: 259.0
click at [1146, 61] on button "×" at bounding box center [1151, 58] width 12 height 19
